Goal: Information Seeking & Learning: Check status

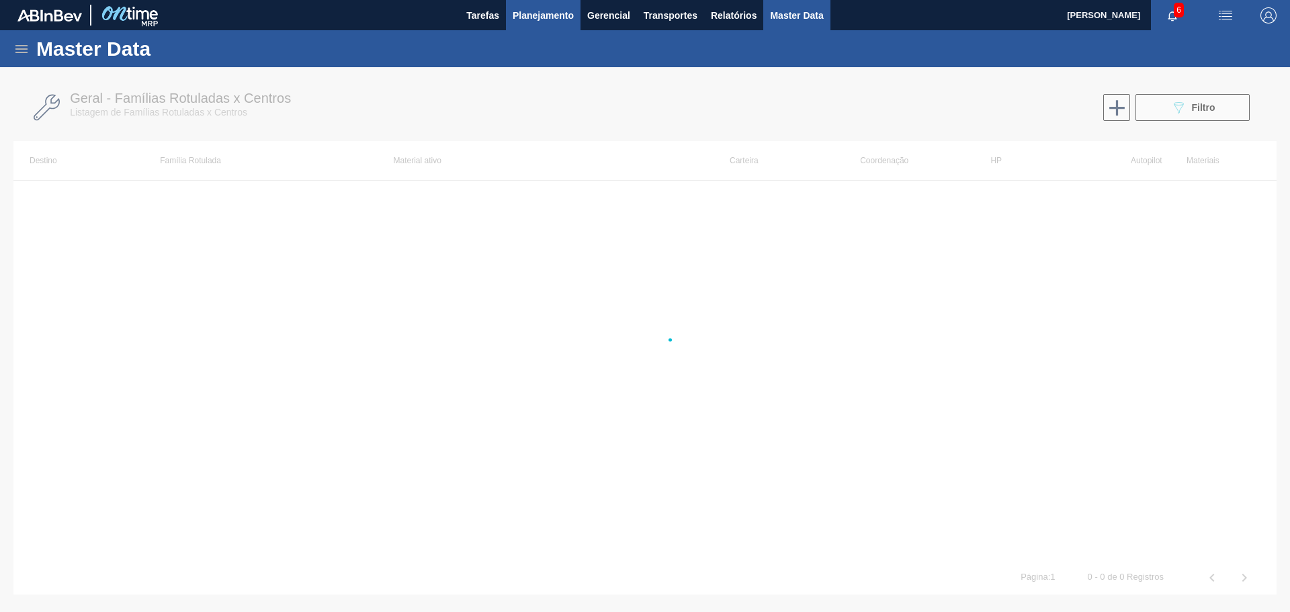
click at [537, 18] on span "Planejamento" at bounding box center [542, 15] width 61 height 16
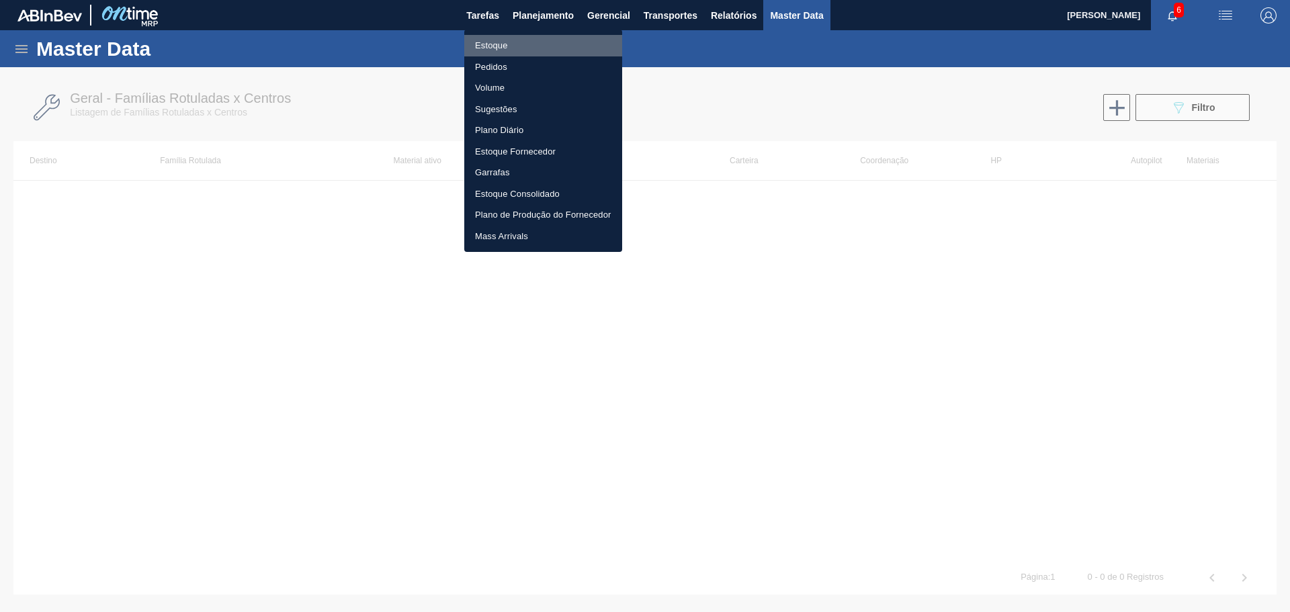
click at [500, 42] on li "Estoque" at bounding box center [543, 45] width 158 height 21
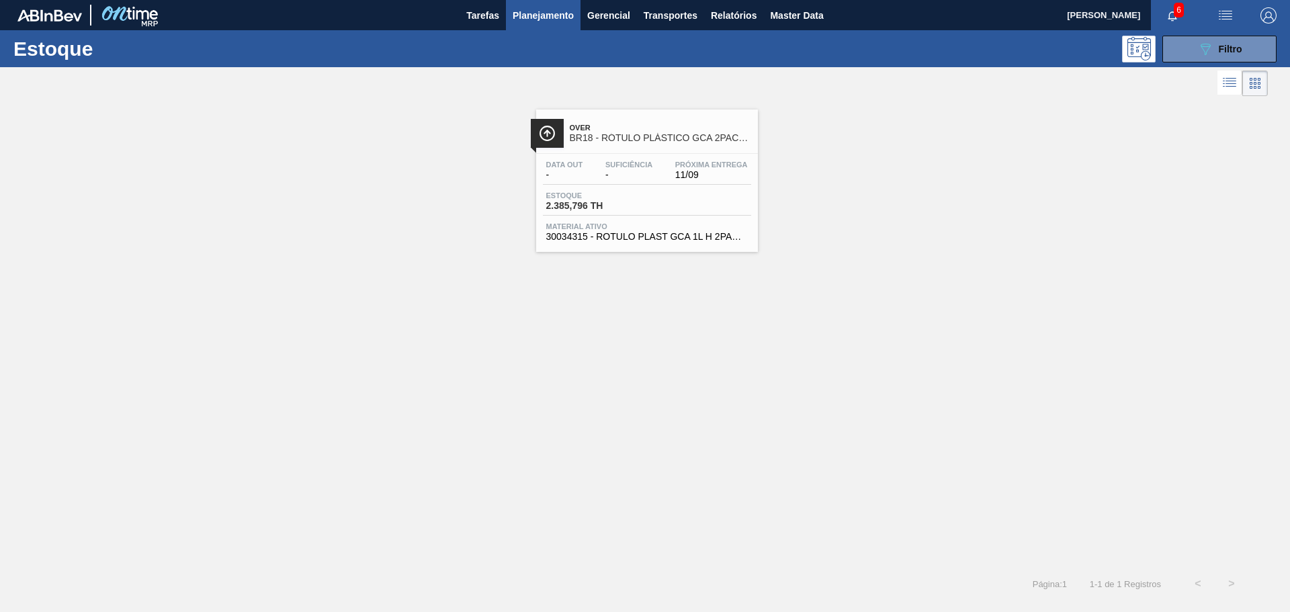
click at [665, 216] on div "Data out - Suficiência - Próxima Entrega 11/09 Estoque 2.385,796 TH Material at…" at bounding box center [647, 199] width 222 height 91
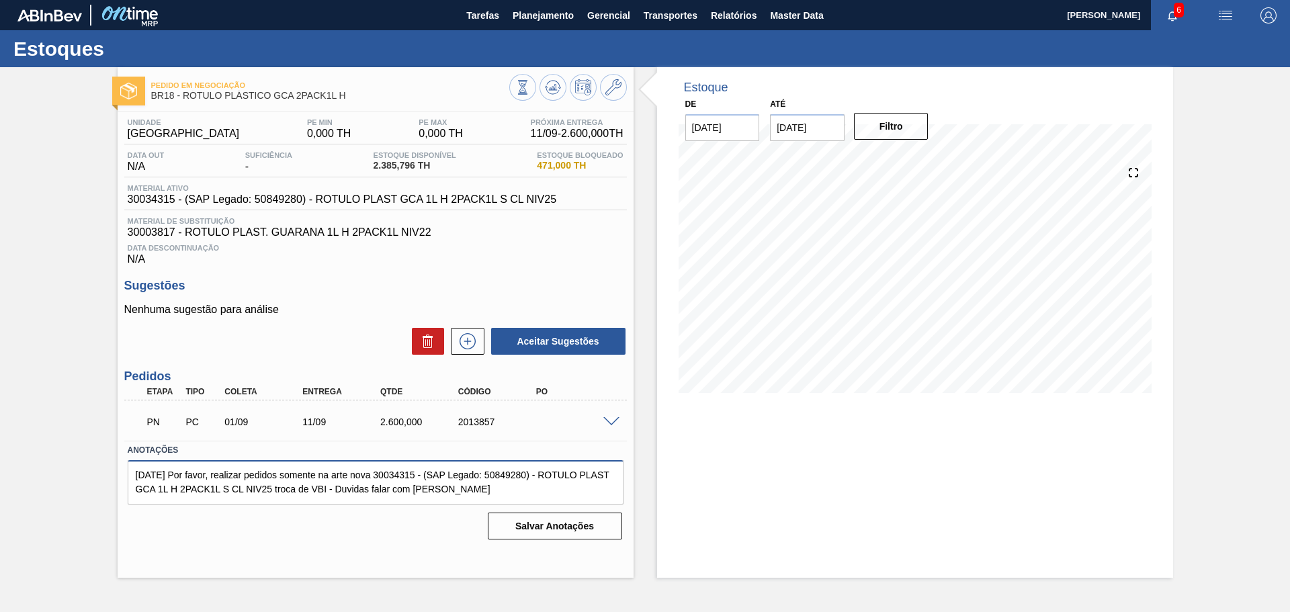
click at [214, 480] on textarea "[DATE] Por favor, realizar pedidos somente na arte nova 30034315 - (SAP Legado:…" at bounding box center [376, 482] width 496 height 44
drag, startPoint x: 144, startPoint y: 473, endPoint x: 138, endPoint y: 441, distance: 32.8
click at [138, 441] on div "Anotações [DATE] Por favor, realizar pedidos somente na arte nova 30034315 - (S…" at bounding box center [376, 473] width 496 height 64
click at [240, 507] on div "Anotações [DATE] Por favor, realizar pedidos somente na arte nova 30034315 - (S…" at bounding box center [375, 491] width 502 height 100
click at [316, 272] on div "Unidade Pernambuco PE MIN 0,000 TH PE MAX 0,000 TH Próxima Entrega 11/09 - 2.60…" at bounding box center [376, 327] width 516 height 433
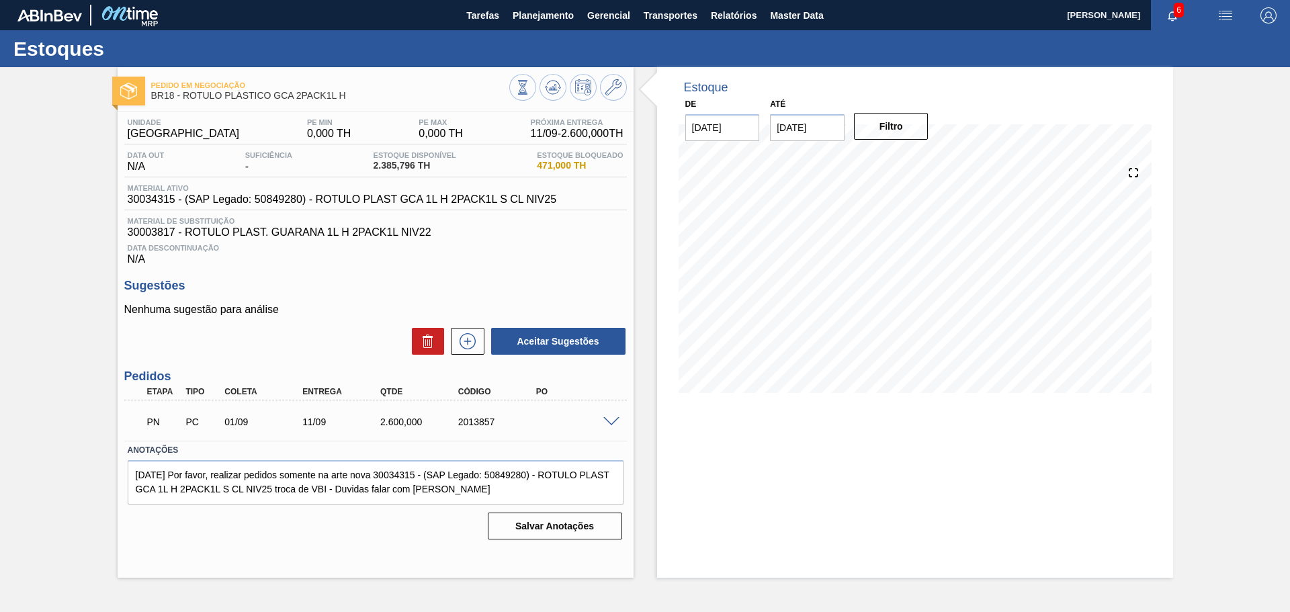
click at [625, 452] on div "Anotações [DATE] Por favor, realizar pedidos somente na arte nova 30034315 - (S…" at bounding box center [375, 473] width 506 height 64
